Goal: Find specific page/section: Find specific page/section

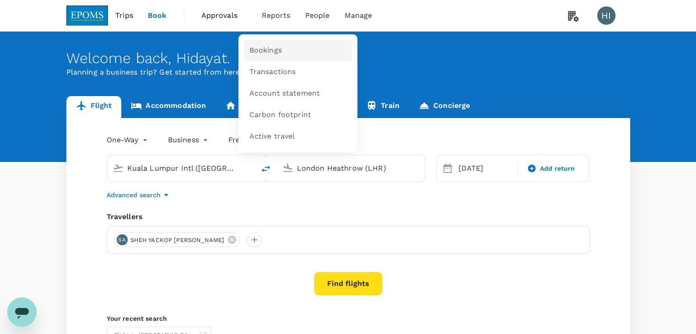
click at [284, 55] on link "Bookings" at bounding box center [298, 51] width 108 height 22
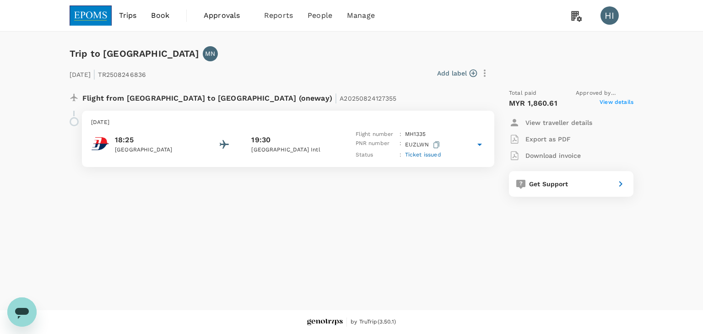
click at [481, 143] on icon at bounding box center [479, 144] width 11 height 11
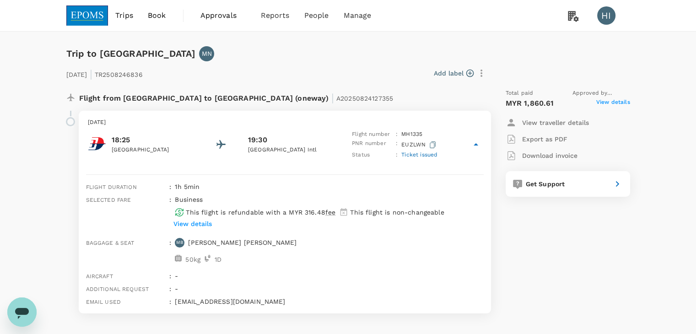
click at [478, 145] on icon at bounding box center [476, 144] width 11 height 11
